Goal: Navigation & Orientation: Find specific page/section

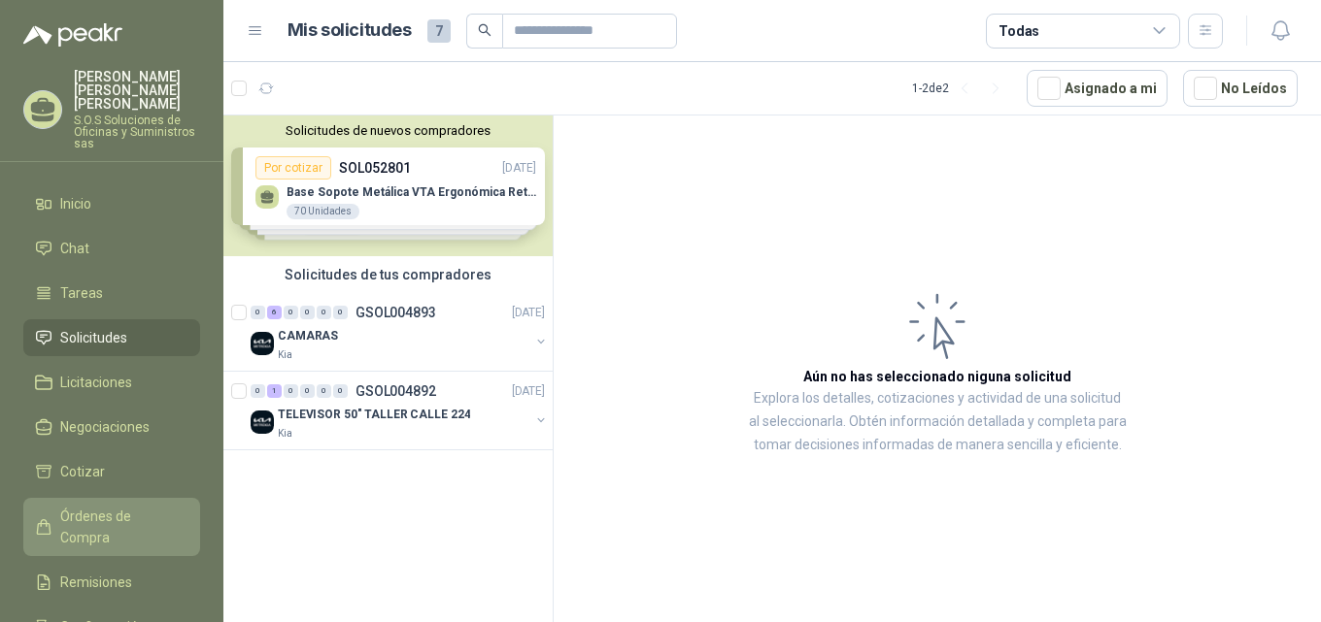
click at [158, 506] on span "Órdenes de Compra" at bounding box center [120, 527] width 121 height 43
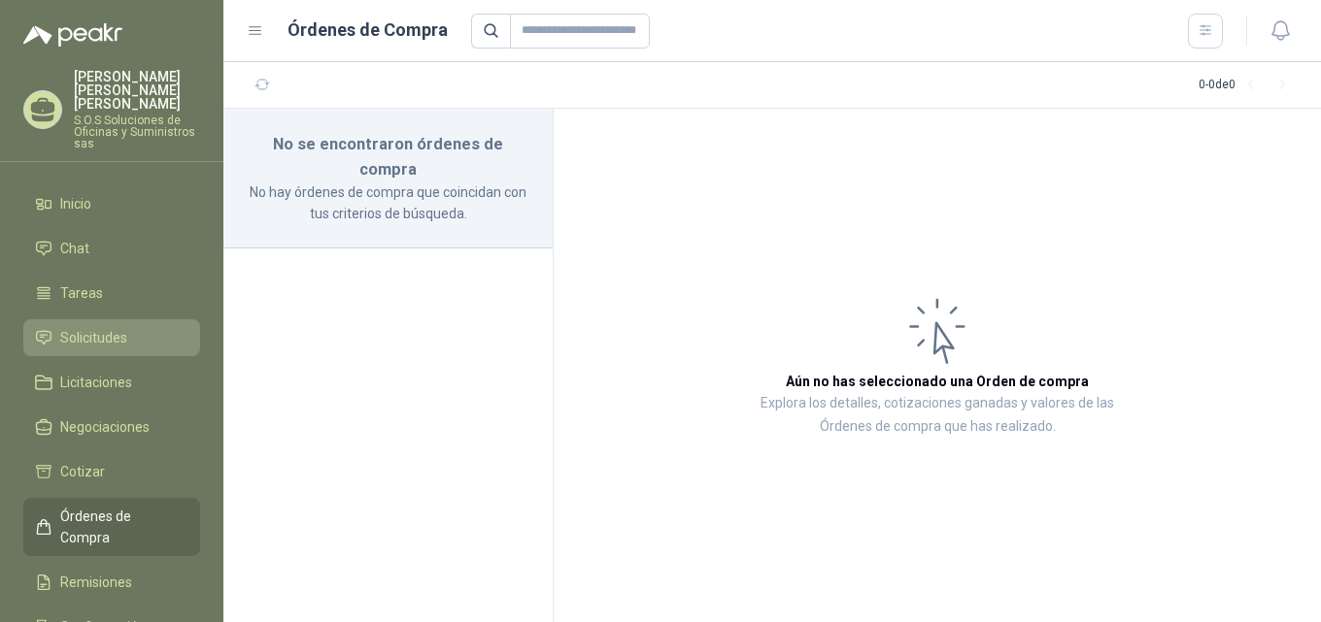
click at [119, 327] on span "Solicitudes" at bounding box center [93, 337] width 67 height 21
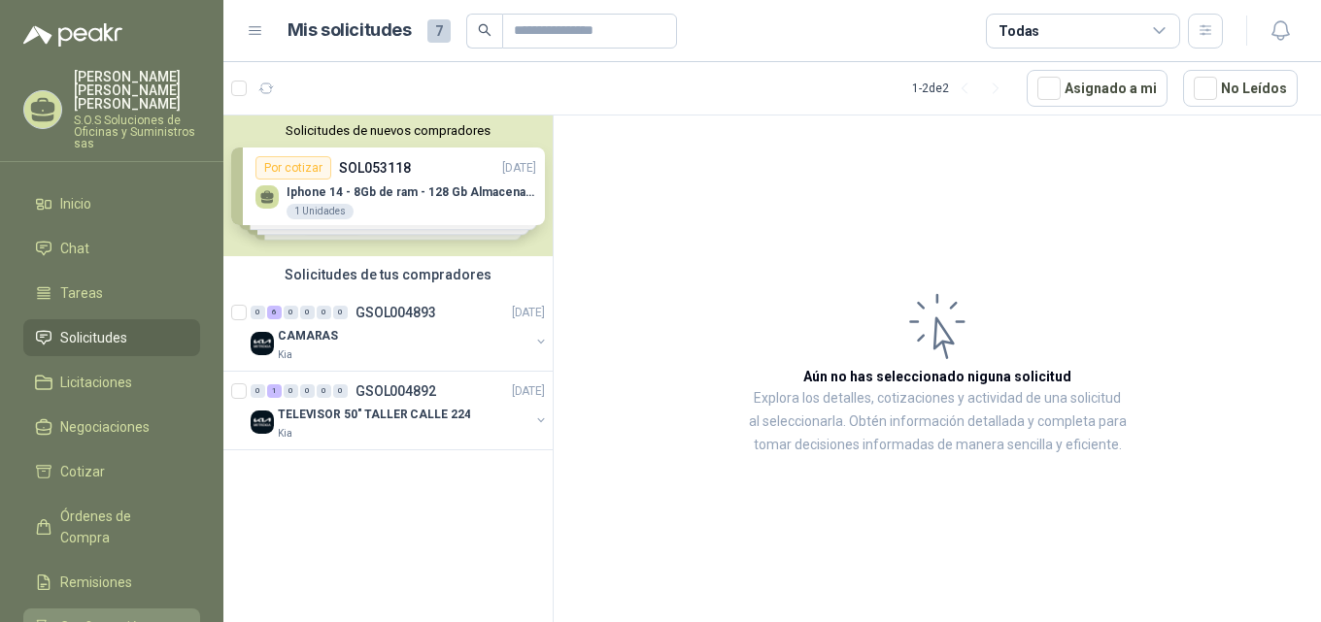
click at [129, 617] on span "Configuración" at bounding box center [102, 627] width 85 height 21
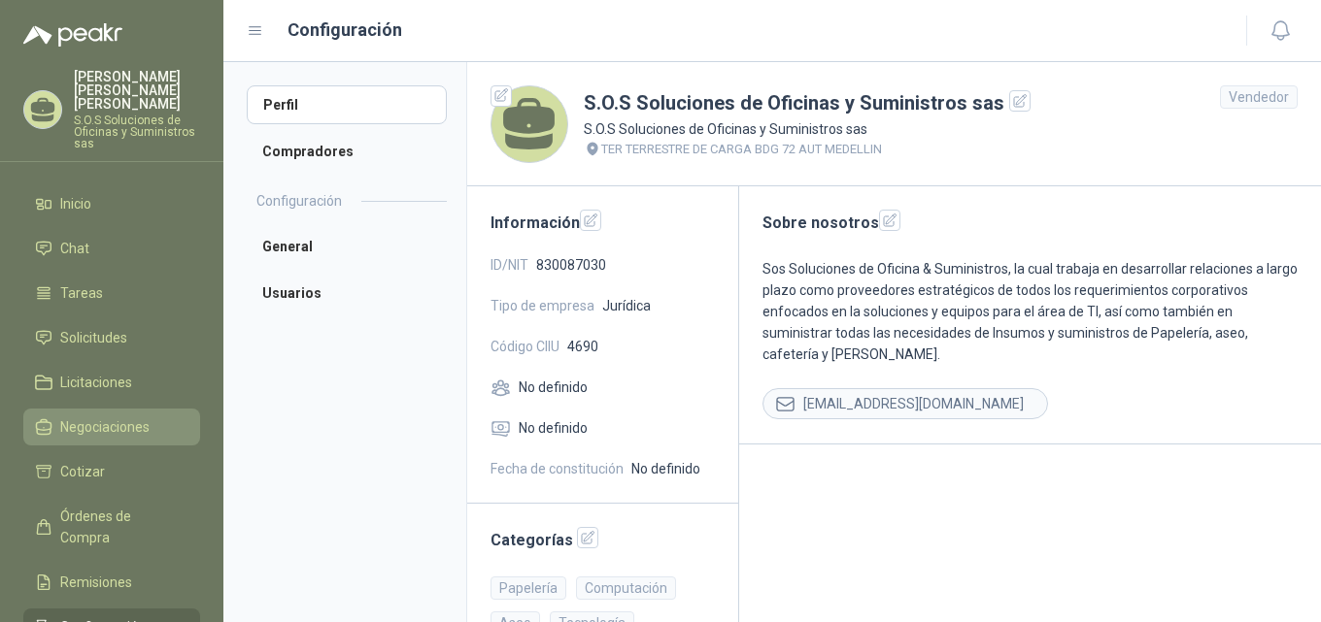
click at [119, 417] on span "Negociaciones" at bounding box center [104, 427] width 89 height 21
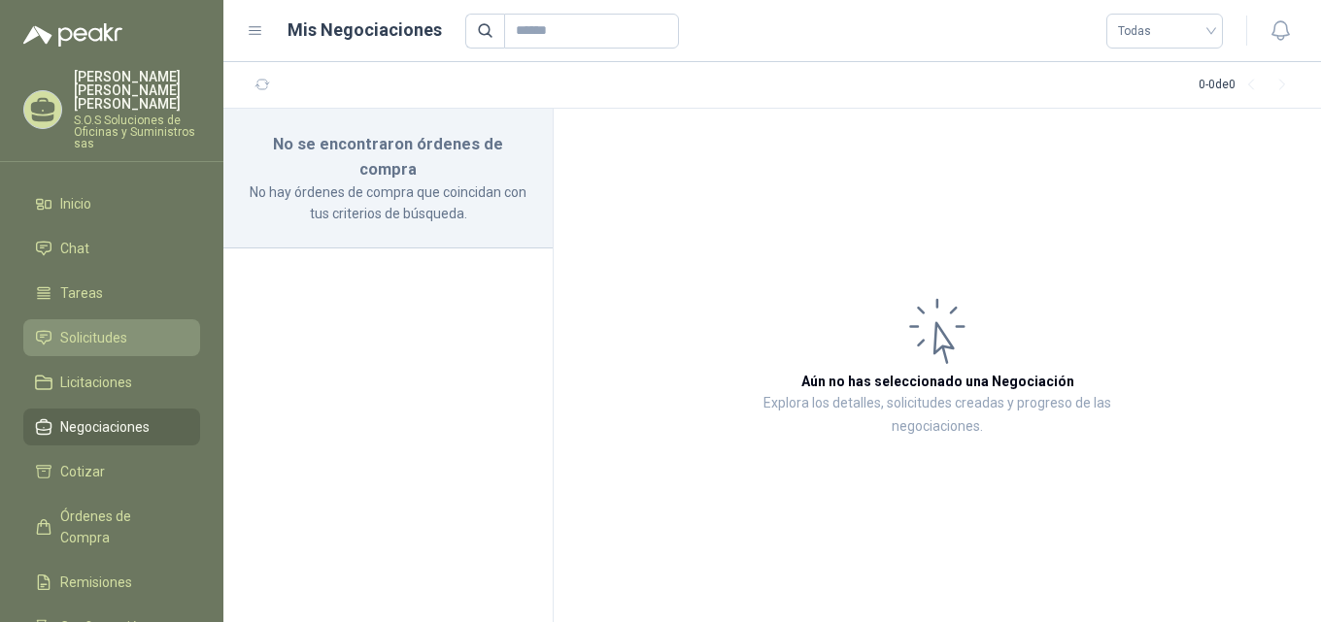
click at [116, 327] on span "Solicitudes" at bounding box center [93, 337] width 67 height 21
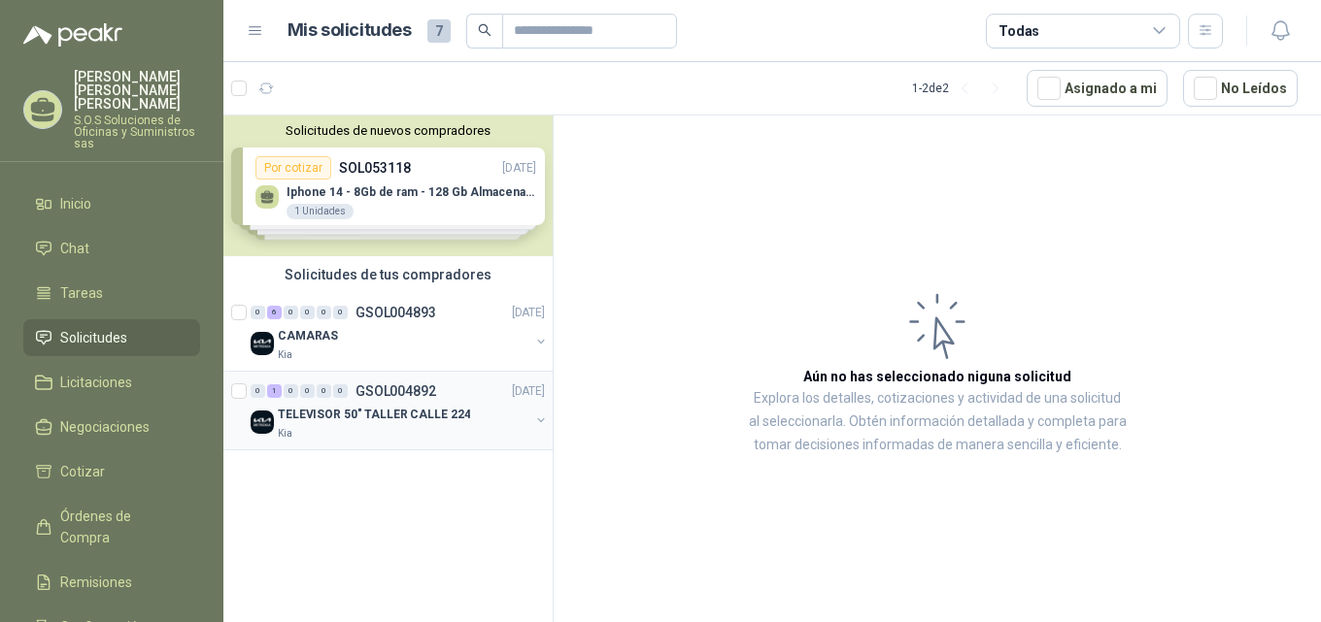
click at [397, 415] on p "TELEVISOR 50" TALLER CALLE 224" at bounding box center [374, 415] width 192 height 18
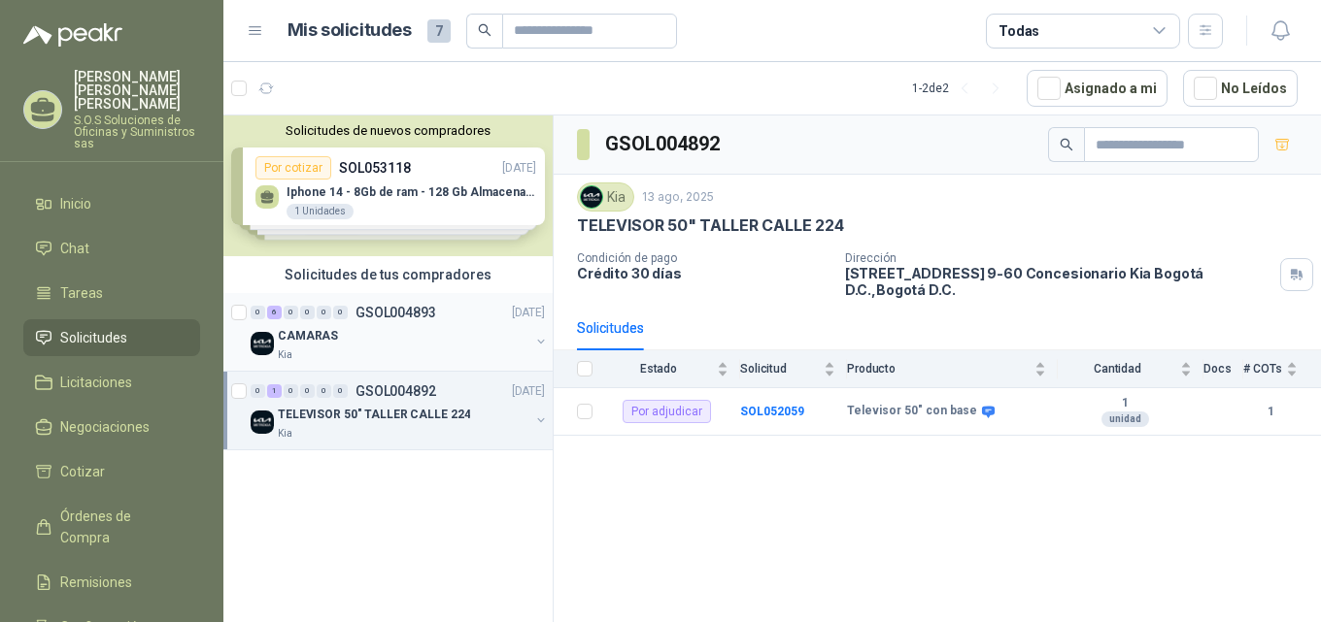
click at [319, 336] on p "CAMARAS" at bounding box center [308, 336] width 60 height 18
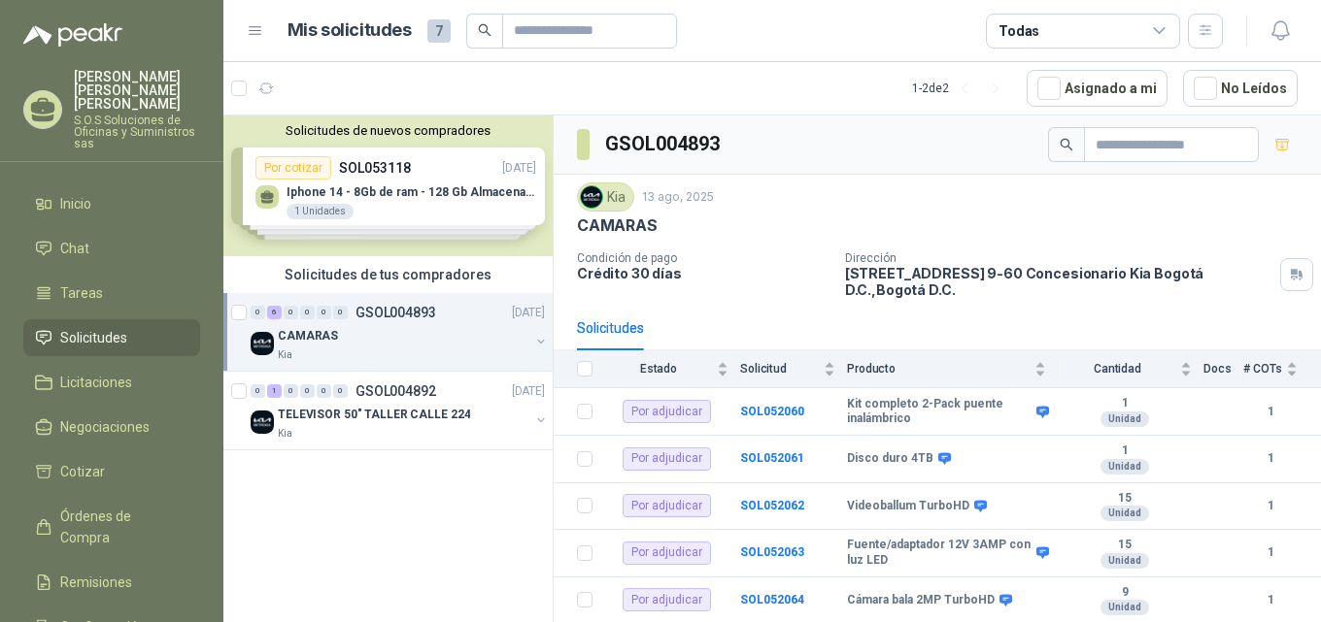
click at [409, 166] on div "Solicitudes de nuevos compradores Por cotizar SOL053118 [DATE] Iphone 14 - 8Gb …" at bounding box center [387, 186] width 329 height 141
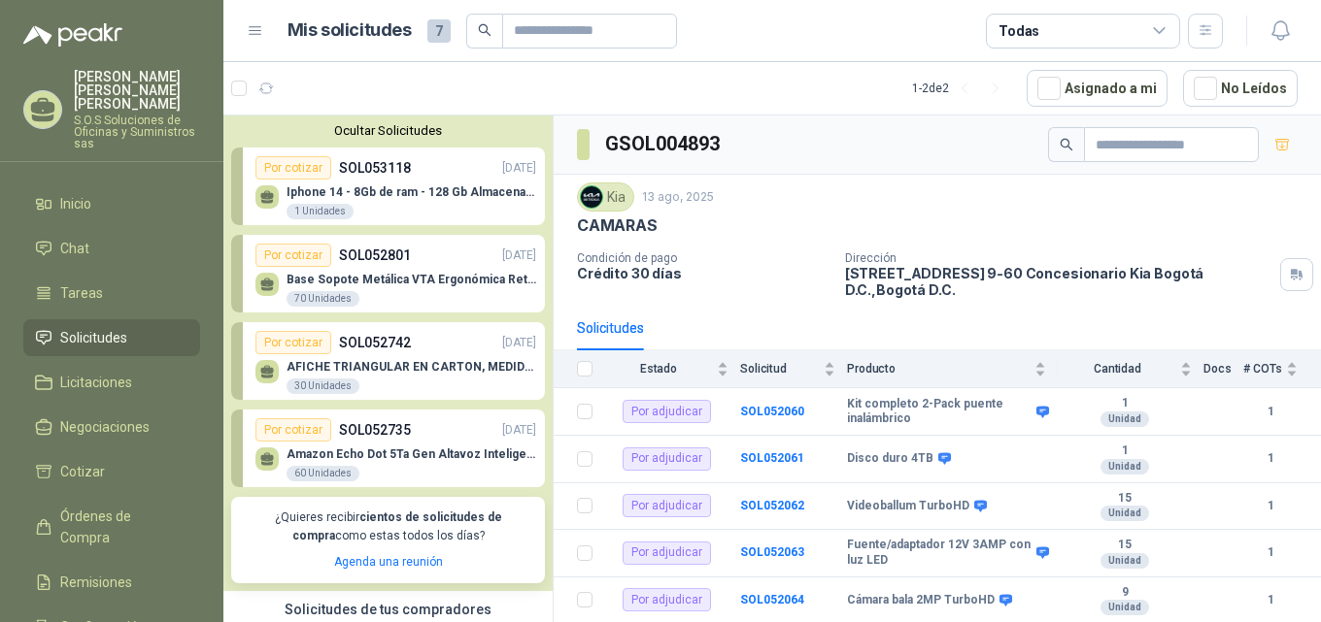
scroll to position [43, 0]
